Goal: Find specific fact: Find specific fact

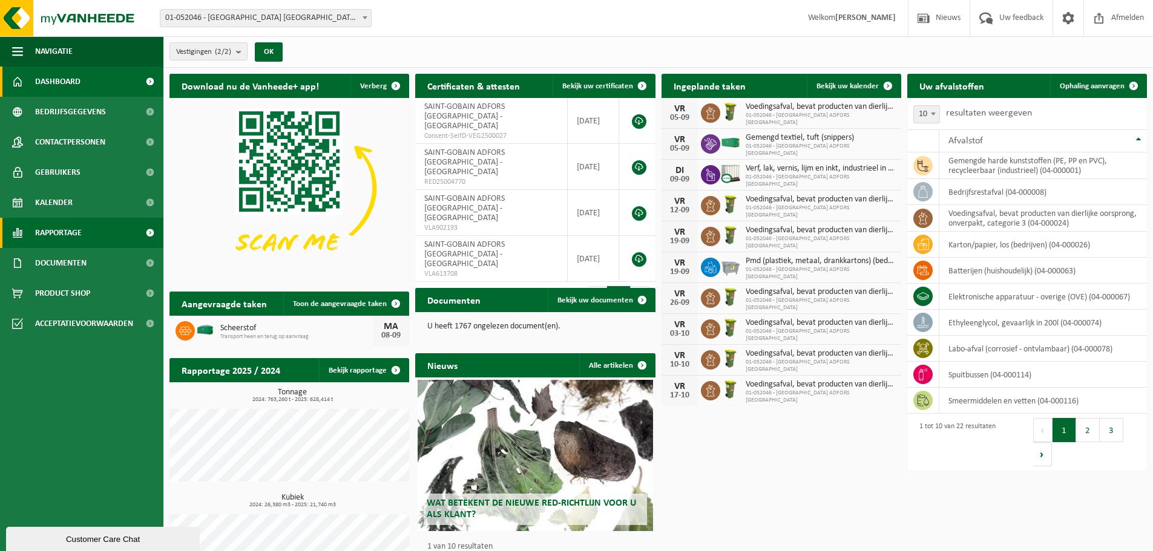
click at [77, 228] on span "Rapportage" at bounding box center [58, 233] width 47 height 30
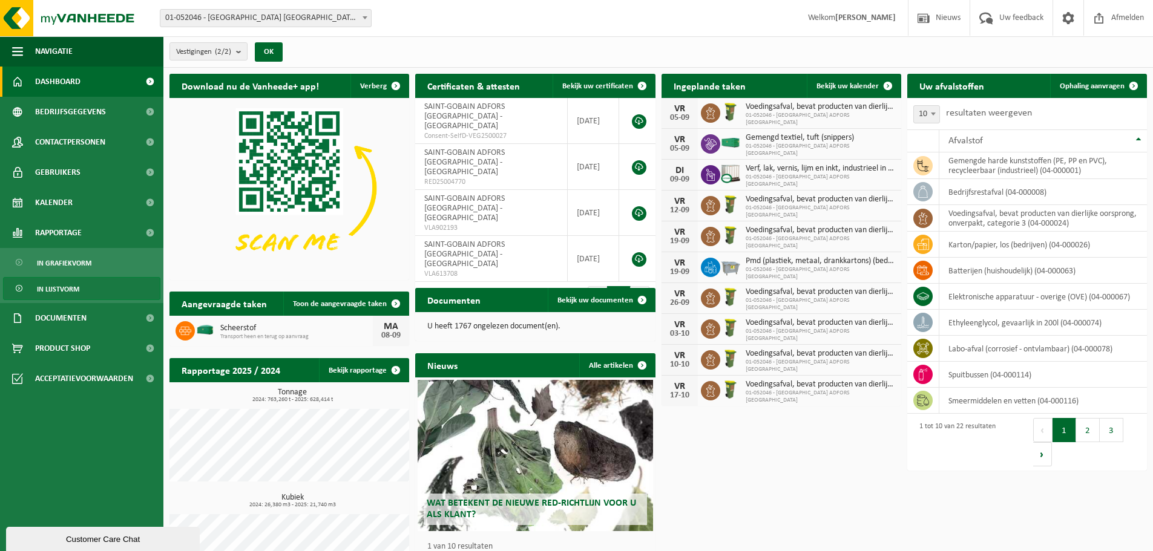
click at [75, 289] on span "In lijstvorm" at bounding box center [58, 289] width 42 height 23
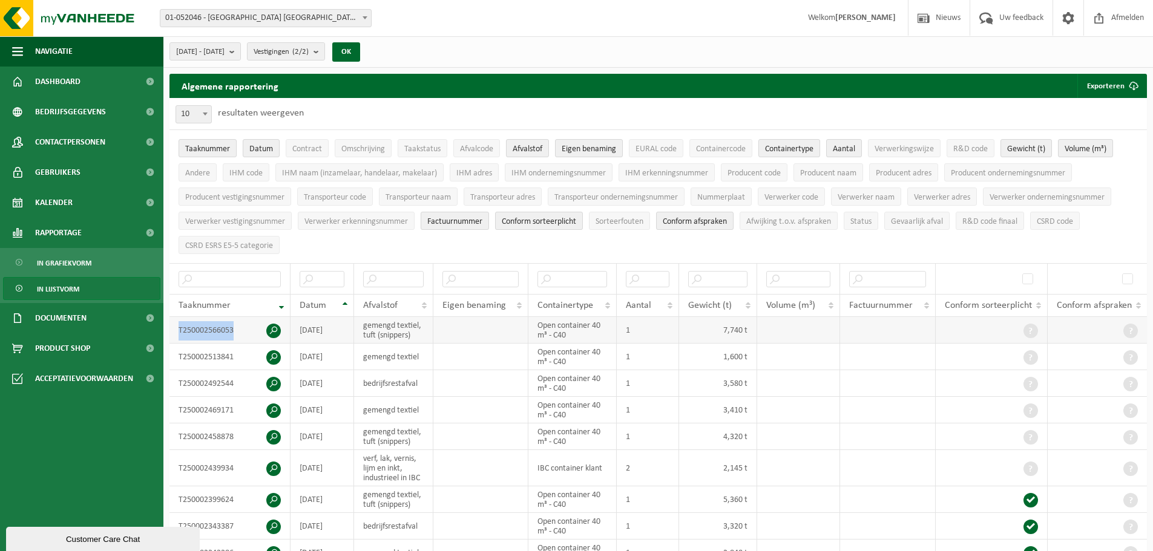
drag, startPoint x: 235, startPoint y: 327, endPoint x: 175, endPoint y: 332, distance: 60.7
click at [175, 332] on td "T250002566053" at bounding box center [229, 330] width 121 height 27
copy td "T250002566053"
drag, startPoint x: 236, startPoint y: 353, endPoint x: 176, endPoint y: 349, distance: 60.7
click at [176, 349] on td "T250002513841" at bounding box center [229, 357] width 121 height 27
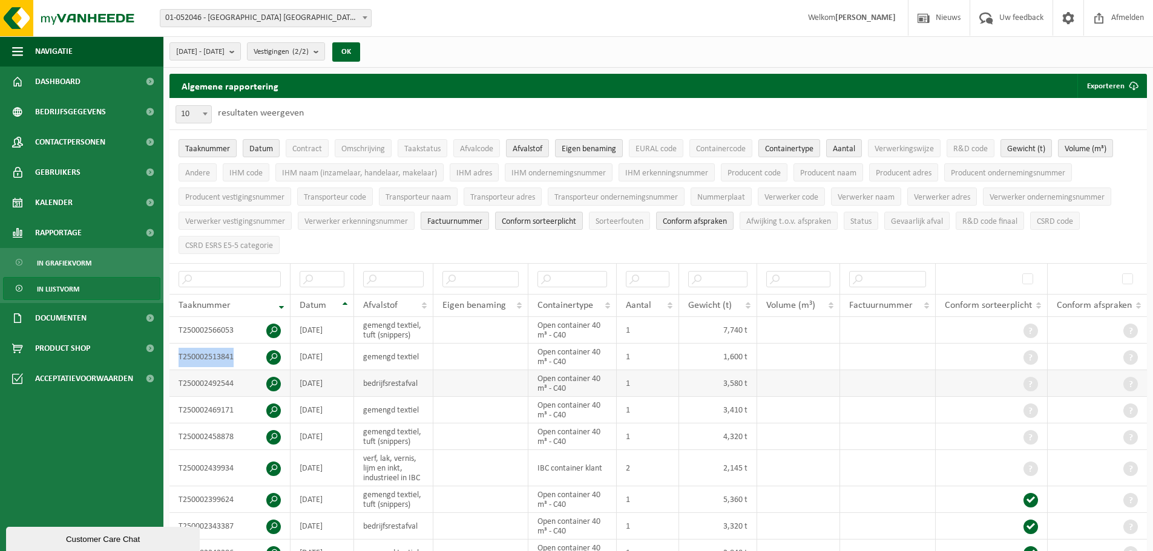
copy td "T250002513841"
drag, startPoint x: 234, startPoint y: 377, endPoint x: 192, endPoint y: 384, distance: 42.4
click at [176, 376] on td "T250002492544" at bounding box center [229, 383] width 121 height 27
copy td "T250002492544"
drag, startPoint x: 235, startPoint y: 404, endPoint x: 171, endPoint y: 402, distance: 64.8
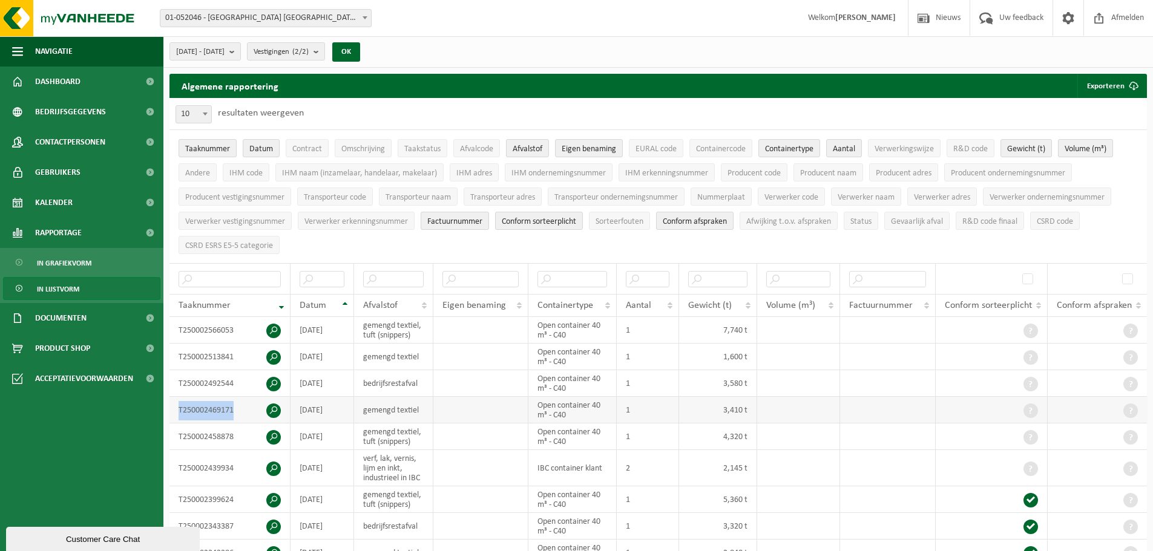
click at [171, 402] on td "T250002469171" at bounding box center [229, 410] width 121 height 27
copy td "T250002469171"
drag, startPoint x: 230, startPoint y: 434, endPoint x: 173, endPoint y: 433, distance: 56.9
click at [173, 433] on td "T250002458878" at bounding box center [229, 437] width 121 height 27
copy td "T250002458878"
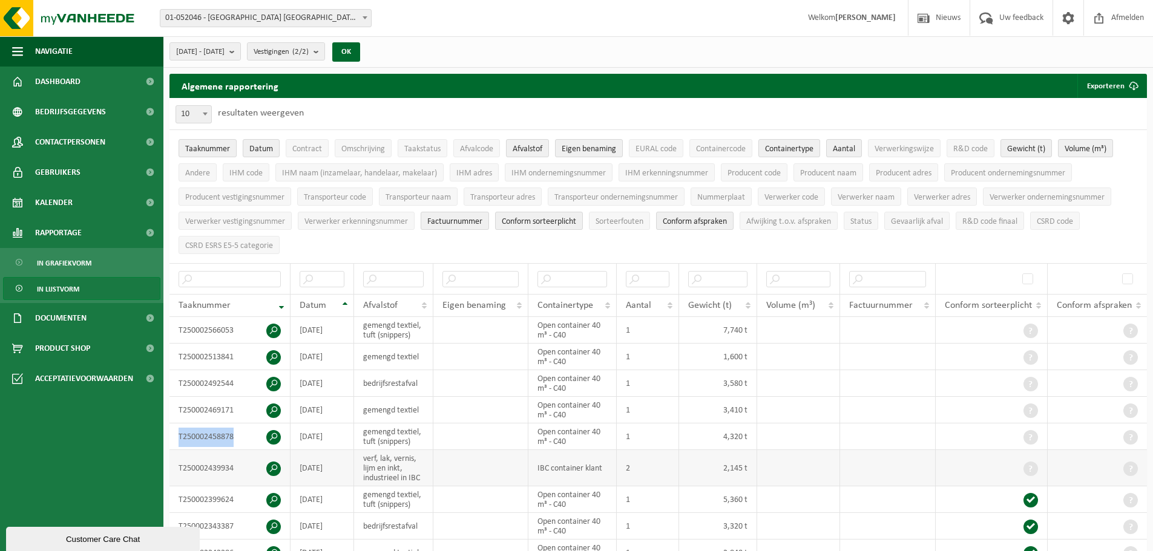
drag, startPoint x: 341, startPoint y: 467, endPoint x: 296, endPoint y: 464, distance: 44.9
click at [296, 464] on td "2025-08-26" at bounding box center [323, 468] width 64 height 36
